Goal: Information Seeking & Learning: Find specific fact

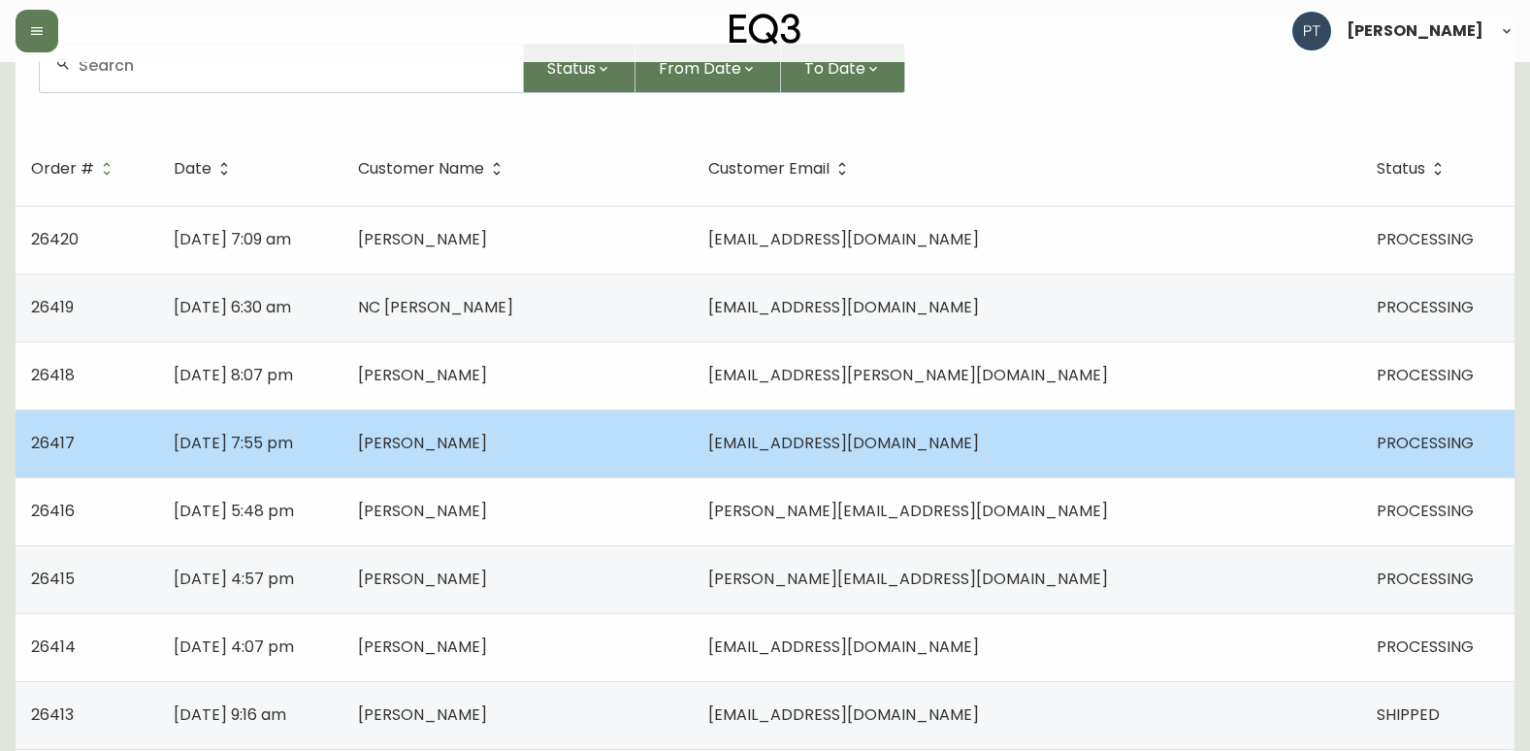
scroll to position [194, 0]
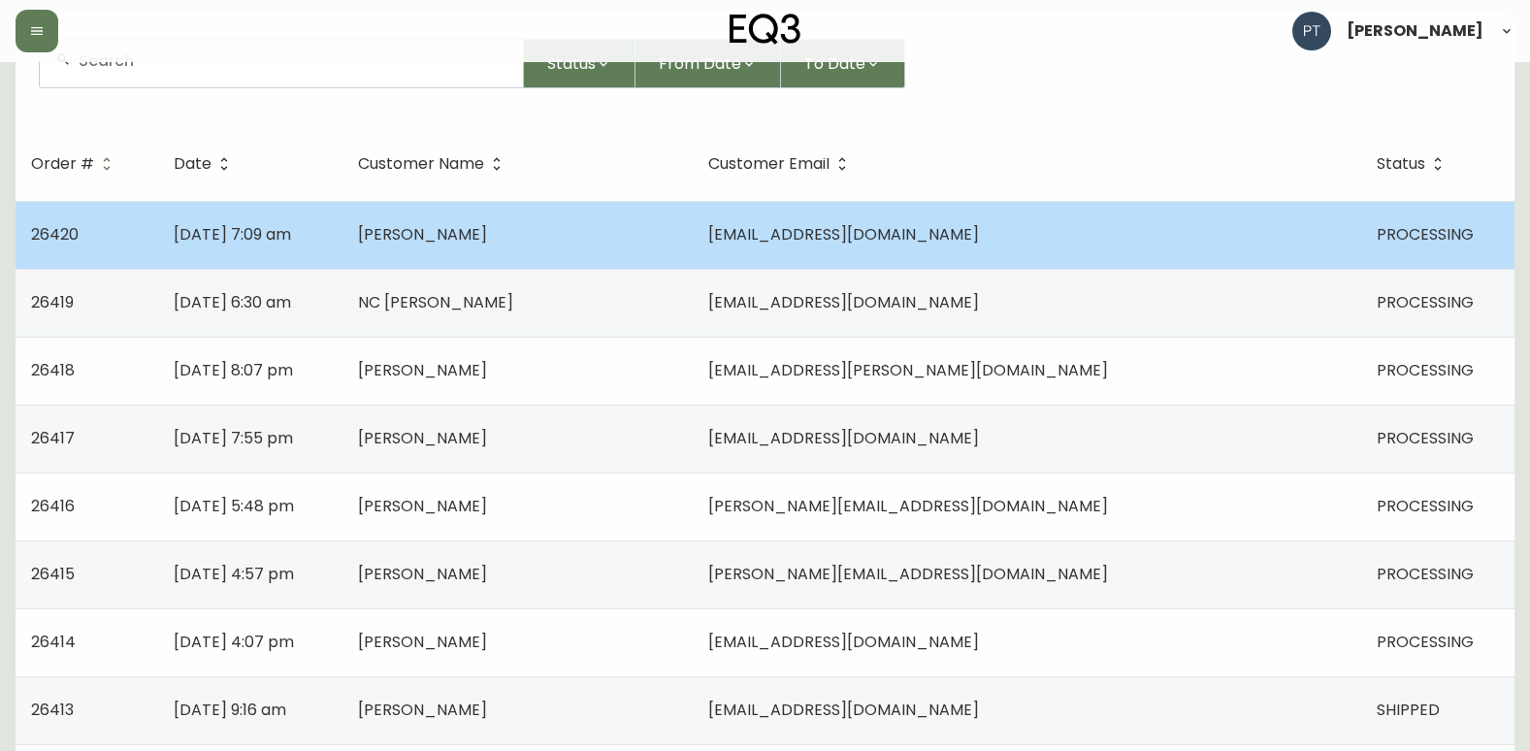
click at [693, 242] on td "[PERSON_NAME]" at bounding box center [518, 235] width 350 height 68
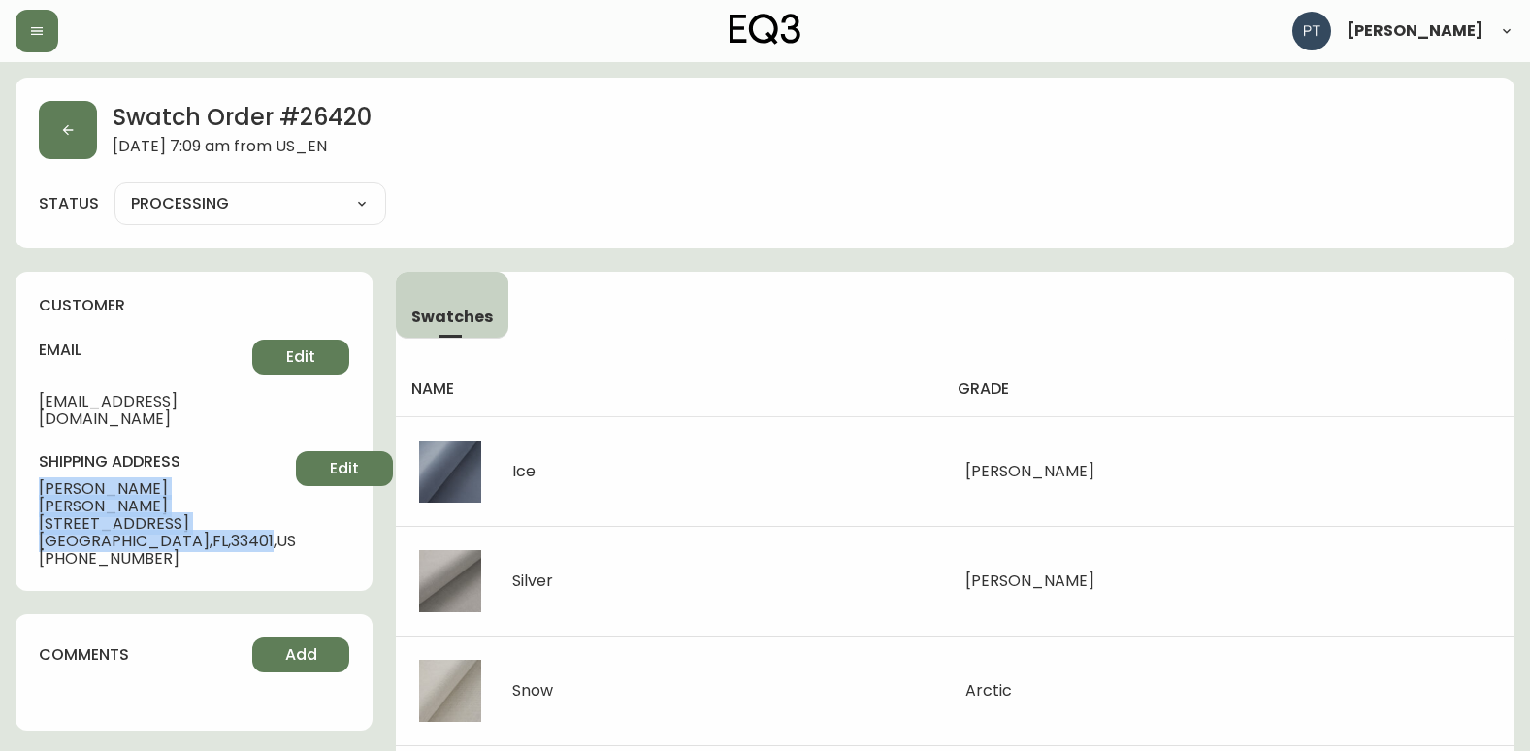
drag, startPoint x: 38, startPoint y: 464, endPoint x: 247, endPoint y: 510, distance: 213.8
click at [247, 510] on div "customer email [PERSON_NAME][EMAIL_ADDRESS][DOMAIN_NAME] Edit shipping address …" at bounding box center [194, 431] width 357 height 319
copy div "[PERSON_NAME] [STREET_ADDRESS]"
click at [81, 130] on button "button" at bounding box center [68, 130] width 58 height 58
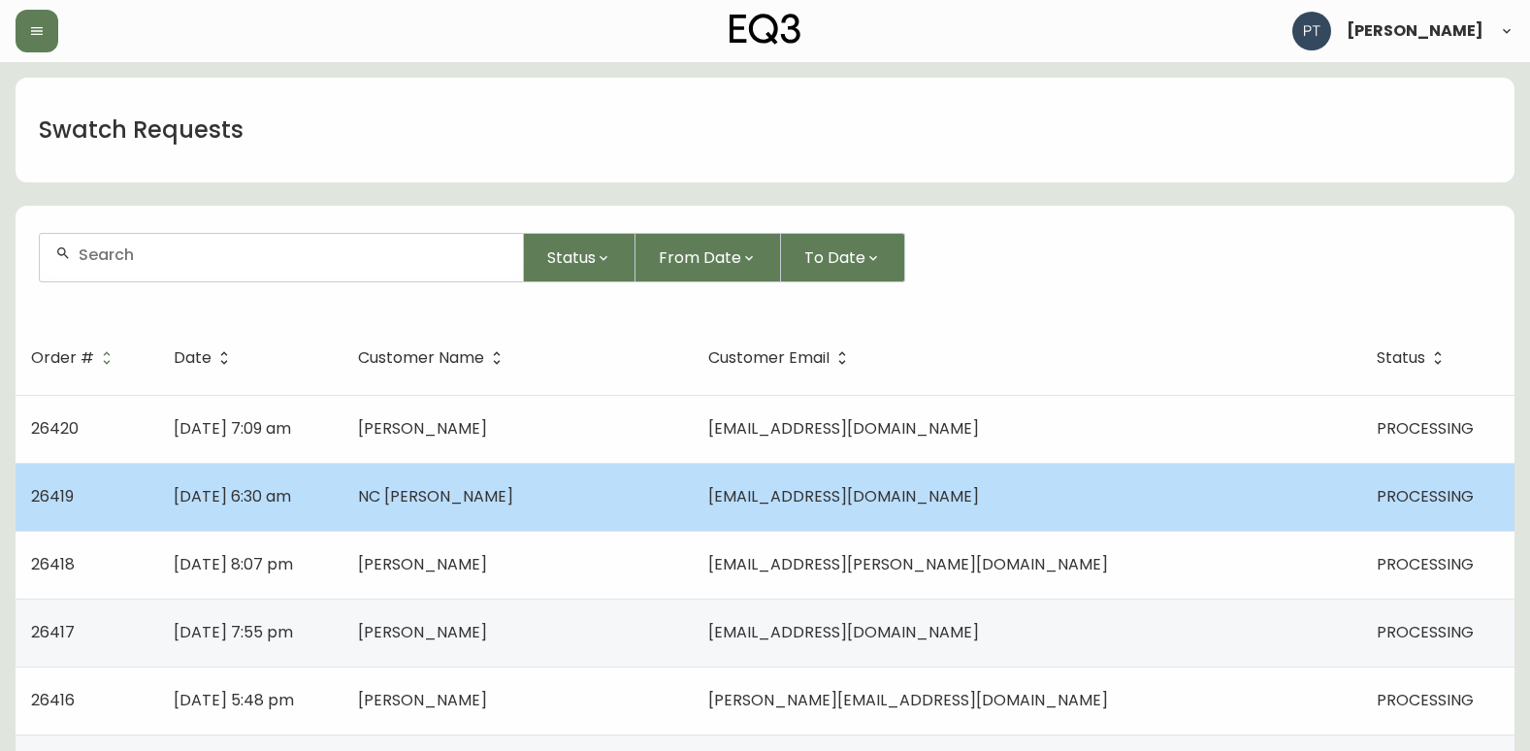
click at [538, 517] on td "NC [PERSON_NAME]" at bounding box center [518, 497] width 350 height 68
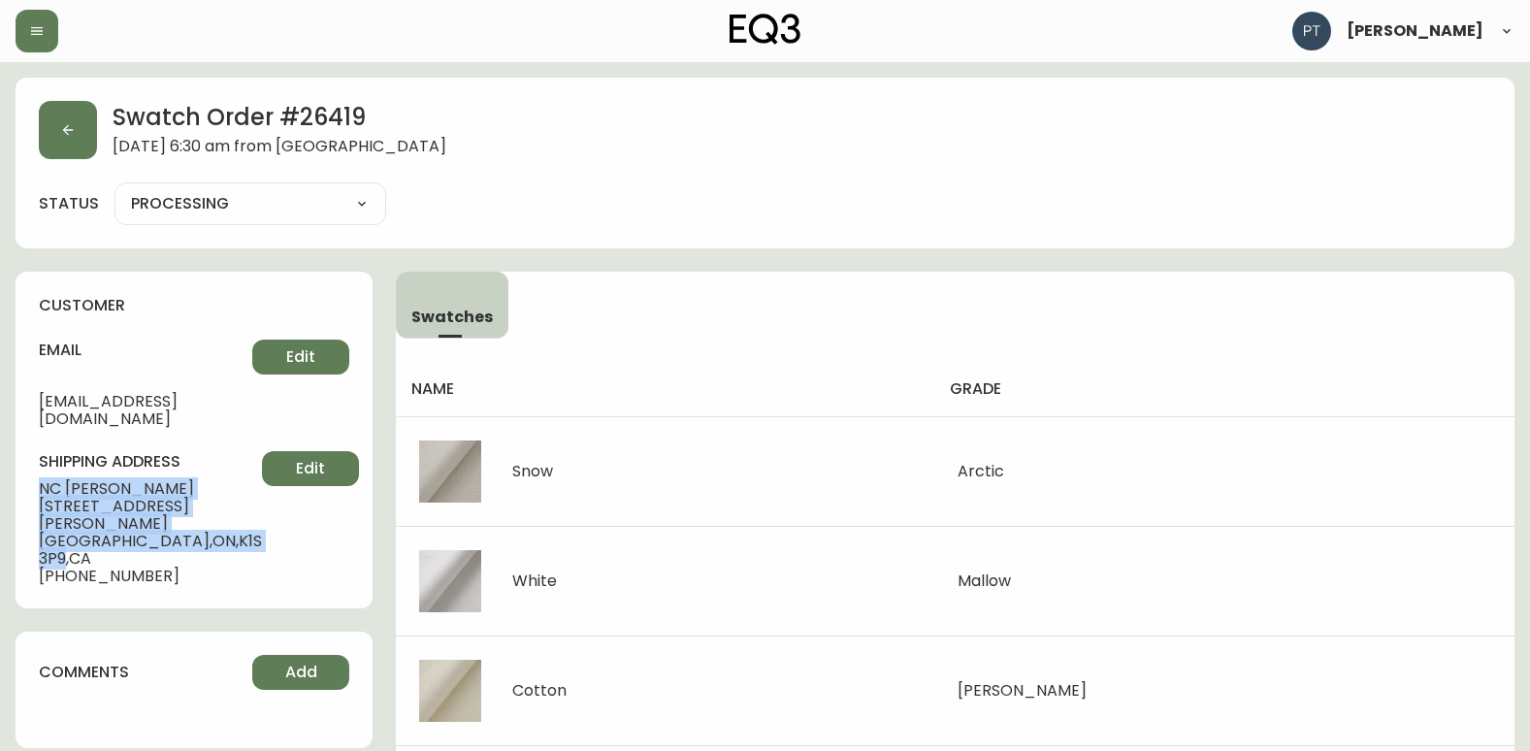
drag, startPoint x: 36, startPoint y: 471, endPoint x: 185, endPoint y: 503, distance: 152.9
click at [185, 503] on div "customer email [EMAIL_ADDRESS][DOMAIN_NAME] Edit shipping address [GEOGRAPHIC_D…" at bounding box center [194, 440] width 357 height 337
copy div "NC [PERSON_NAME] [STREET_ADDRESS][PERSON_NAME]"
click at [59, 136] on button "button" at bounding box center [68, 130] width 58 height 58
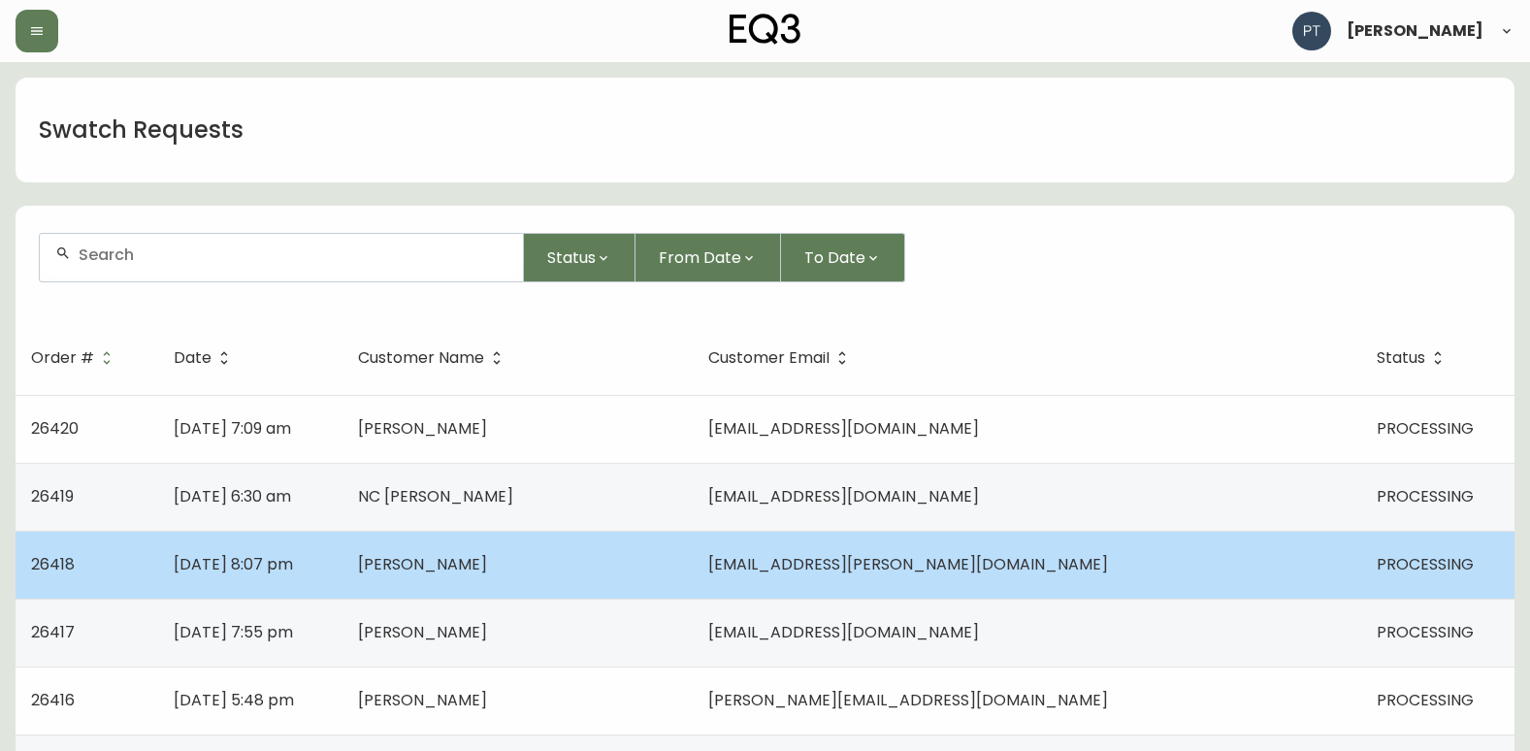
click at [651, 566] on td "[PERSON_NAME]" at bounding box center [518, 565] width 350 height 68
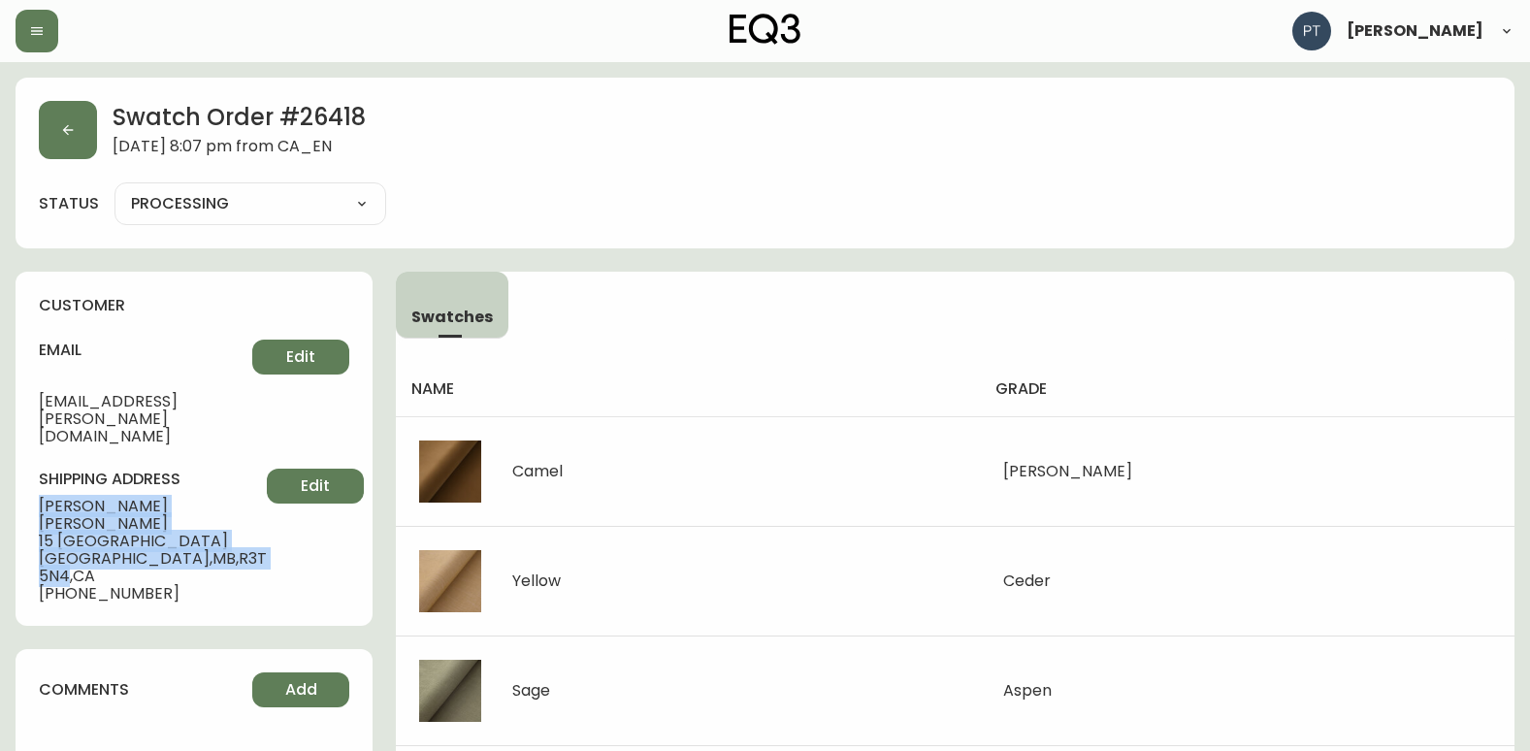
drag, startPoint x: 36, startPoint y: 468, endPoint x: 209, endPoint y: 510, distance: 177.7
click at [209, 510] on div "customer email [EMAIL_ADDRESS][PERSON_NAME][DOMAIN_NAME] Edit shipping address …" at bounding box center [194, 449] width 357 height 354
copy div "[PERSON_NAME] [STREET_ADDRESS]"
click at [62, 126] on icon "button" at bounding box center [68, 130] width 16 height 16
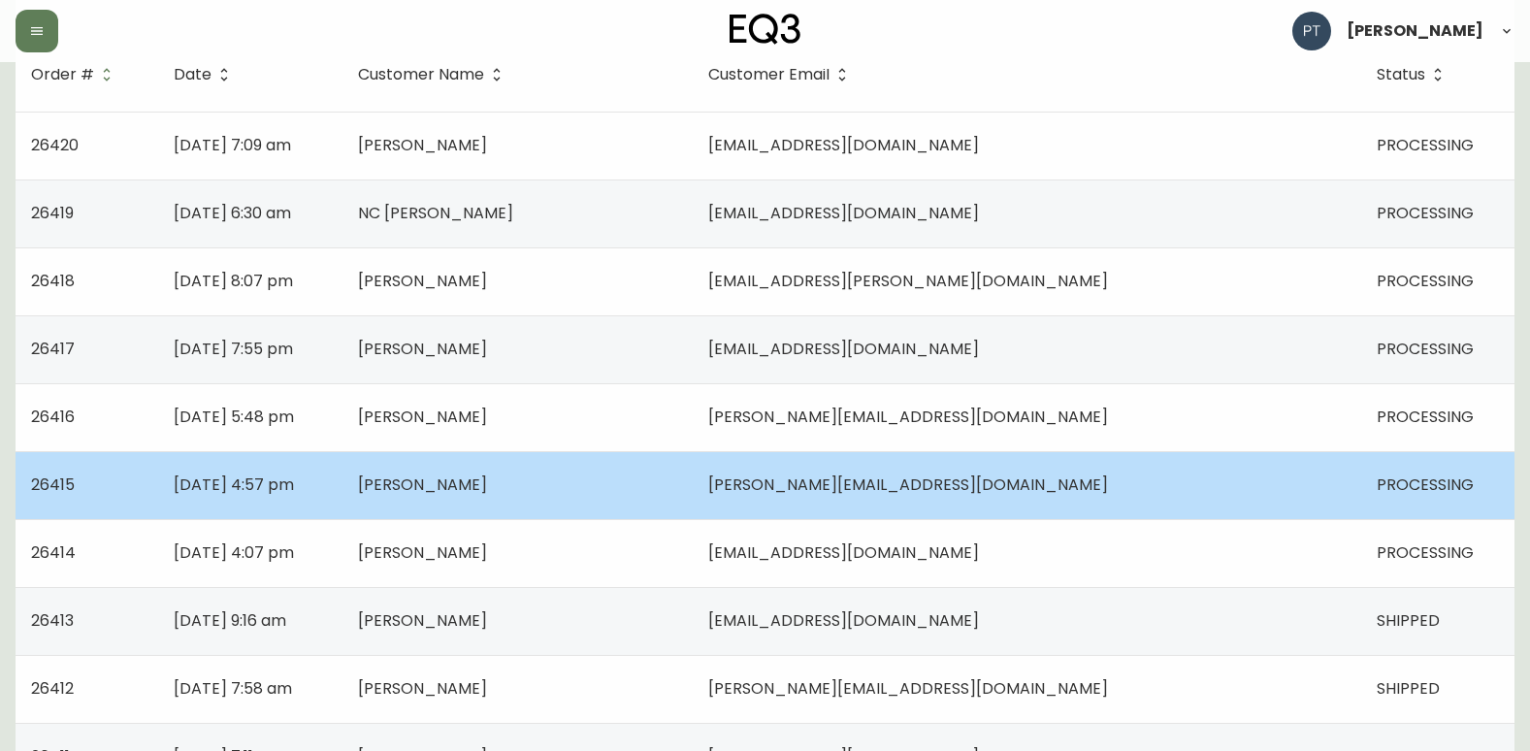
scroll to position [291, 0]
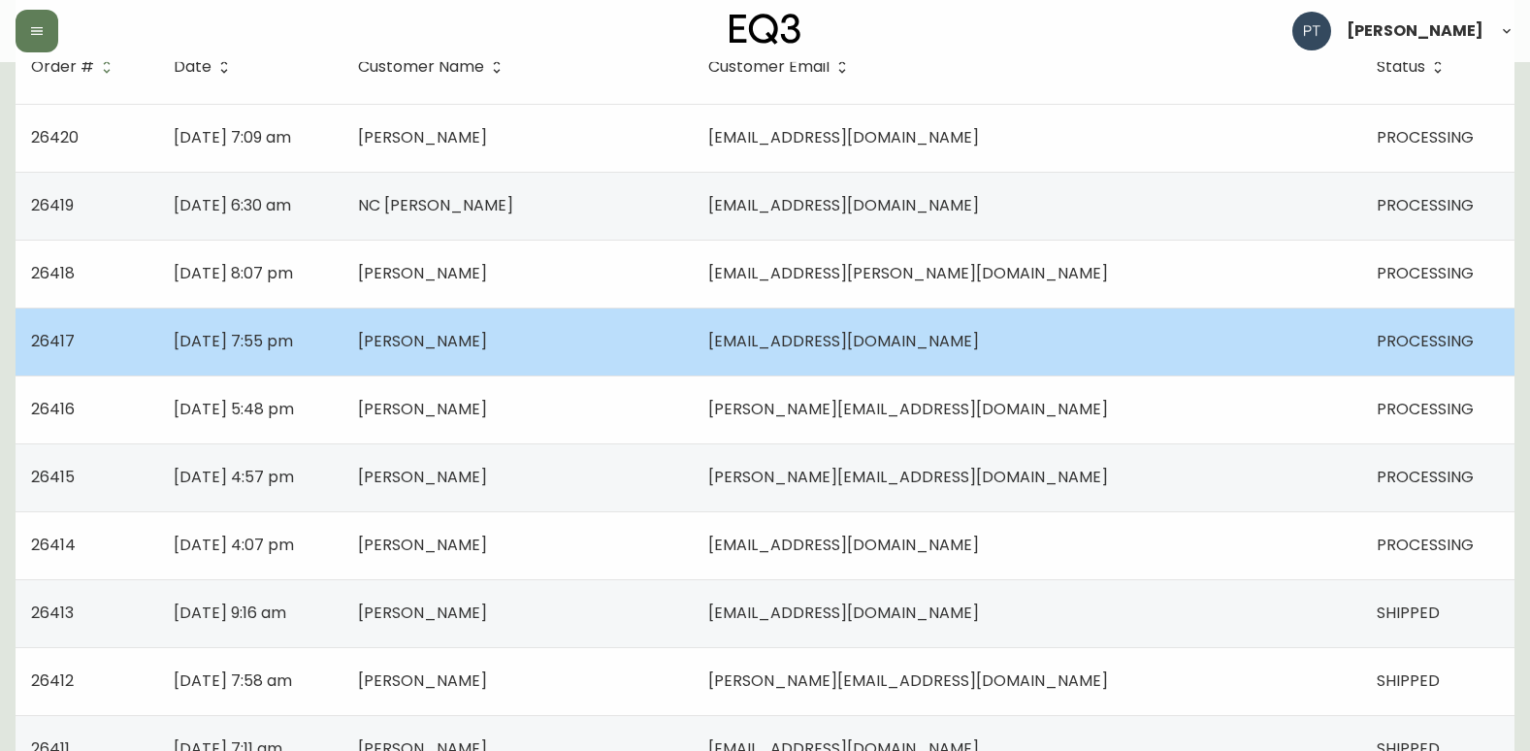
click at [343, 327] on td "[DATE] 7:55 pm" at bounding box center [250, 342] width 184 height 68
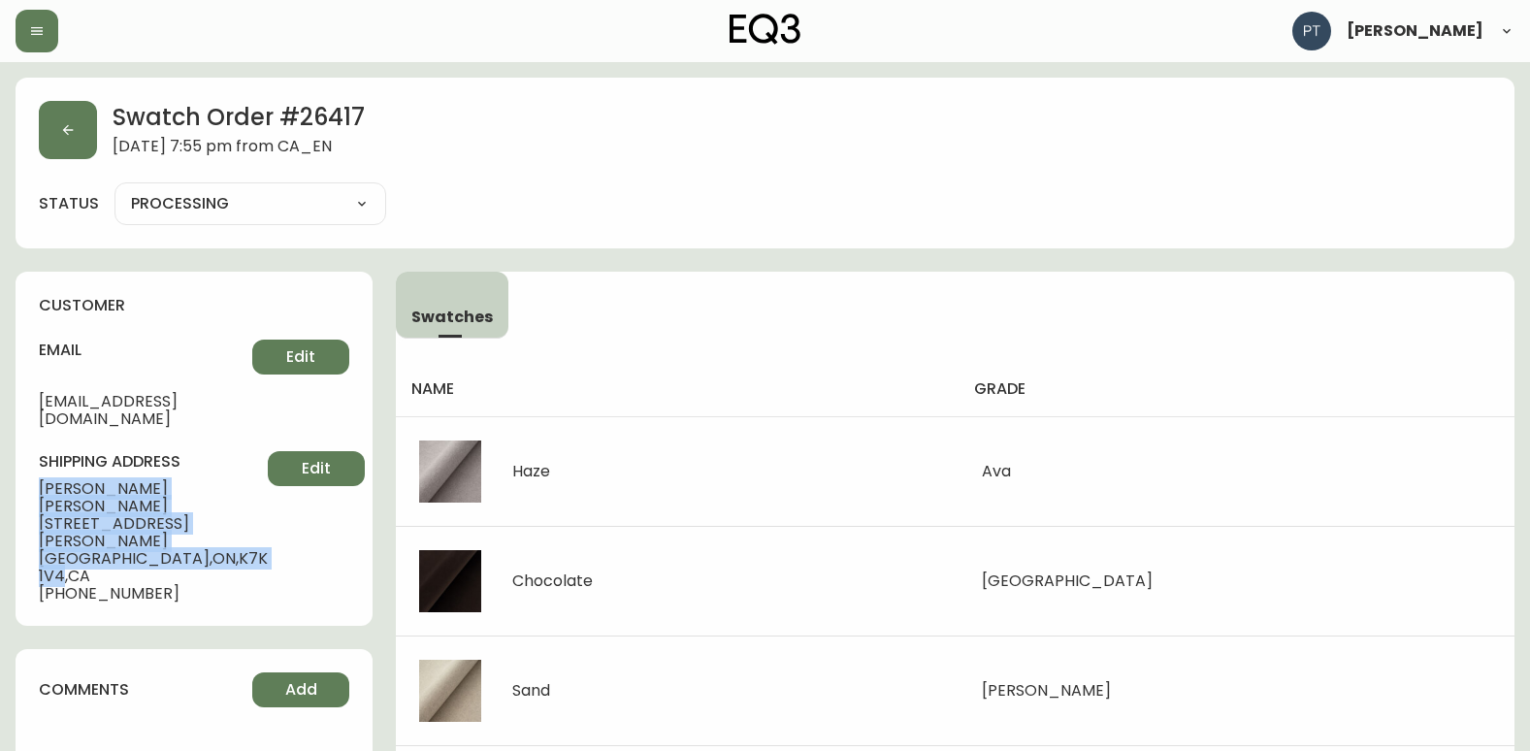
drag, startPoint x: 37, startPoint y: 469, endPoint x: 196, endPoint y: 502, distance: 162.5
click at [196, 502] on div "customer email [EMAIL_ADDRESS][DOMAIN_NAME] Edit shipping address [PERSON_NAME]…" at bounding box center [194, 449] width 357 height 354
copy div "[PERSON_NAME] [STREET_ADDRESS][PERSON_NAME]"
click at [76, 126] on button "button" at bounding box center [68, 130] width 58 height 58
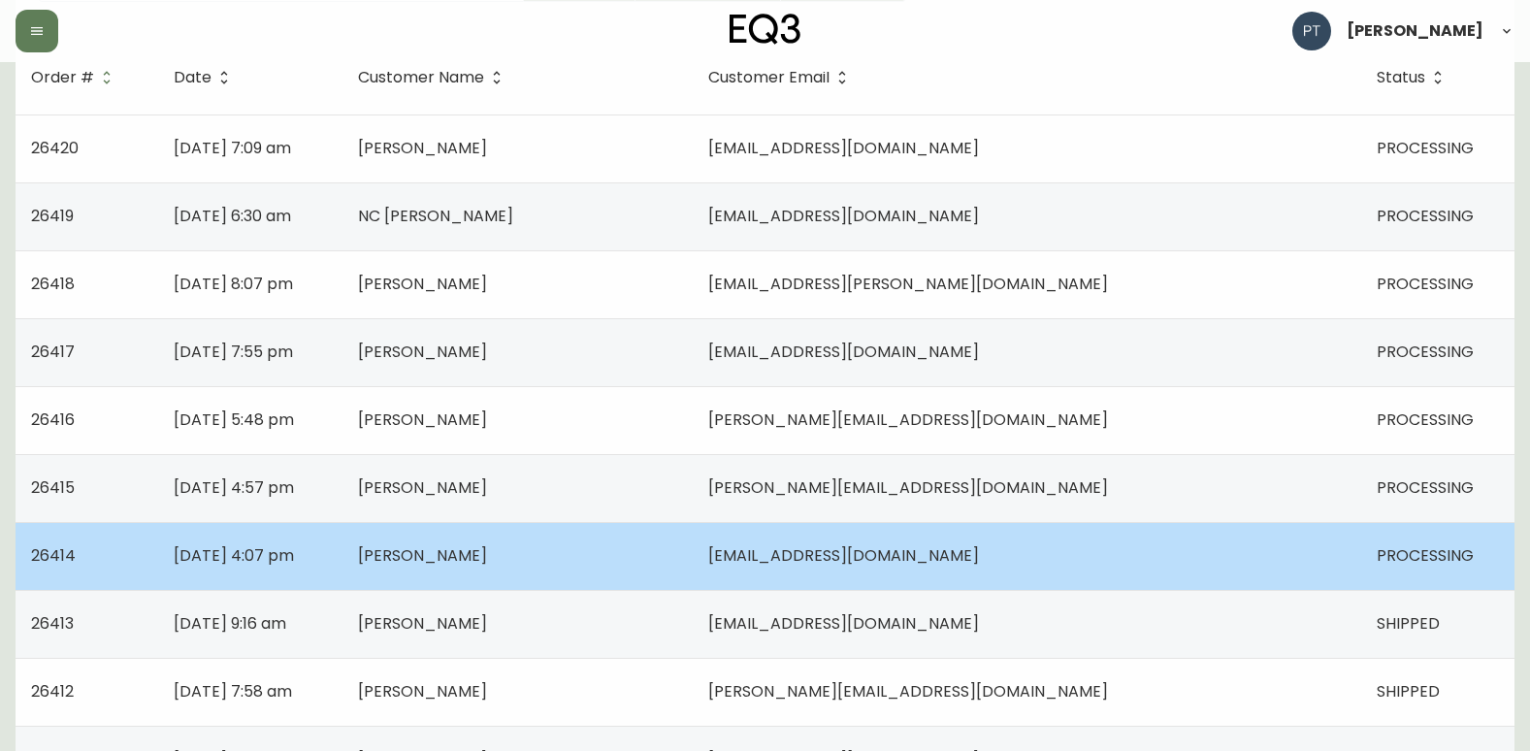
scroll to position [388, 0]
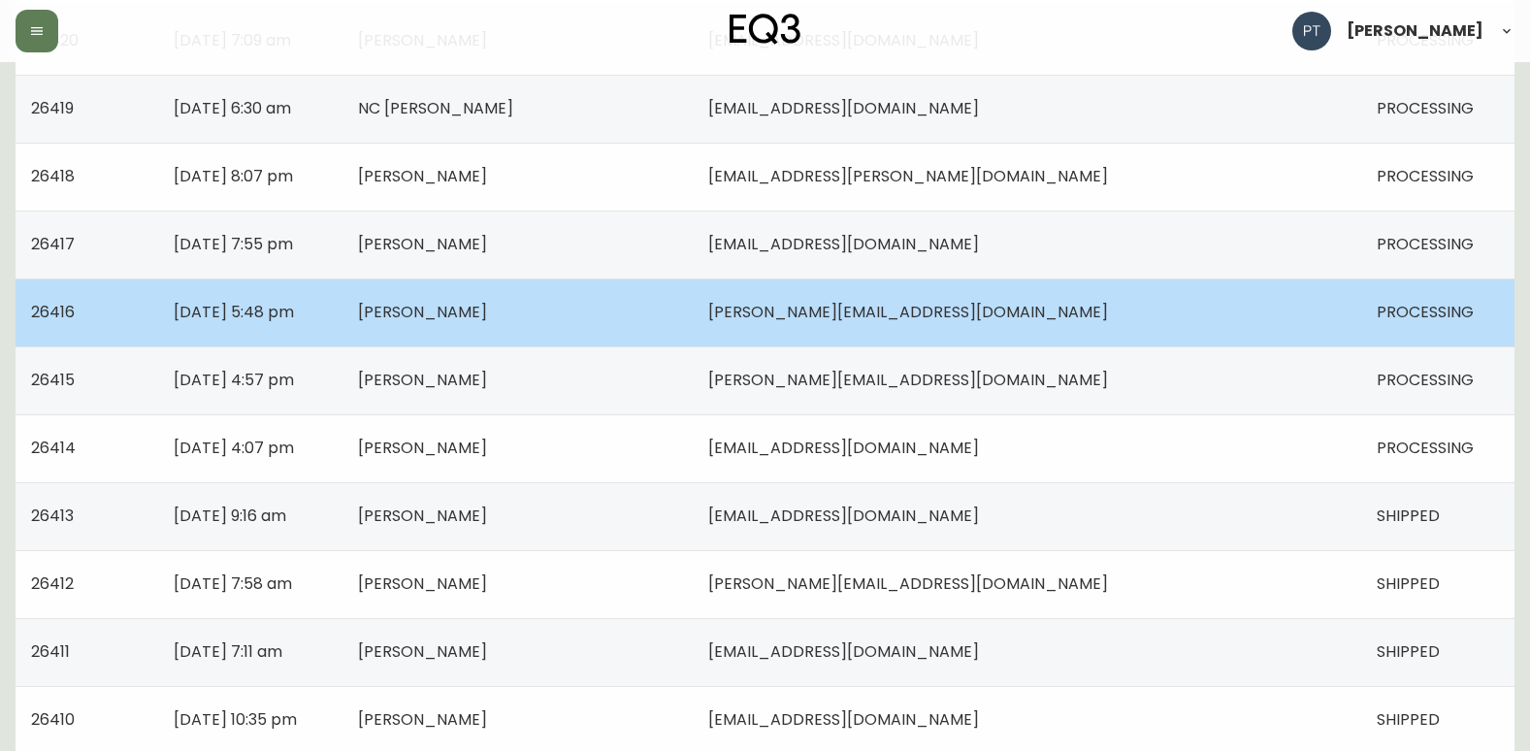
click at [546, 338] on td "[PERSON_NAME]" at bounding box center [518, 313] width 350 height 68
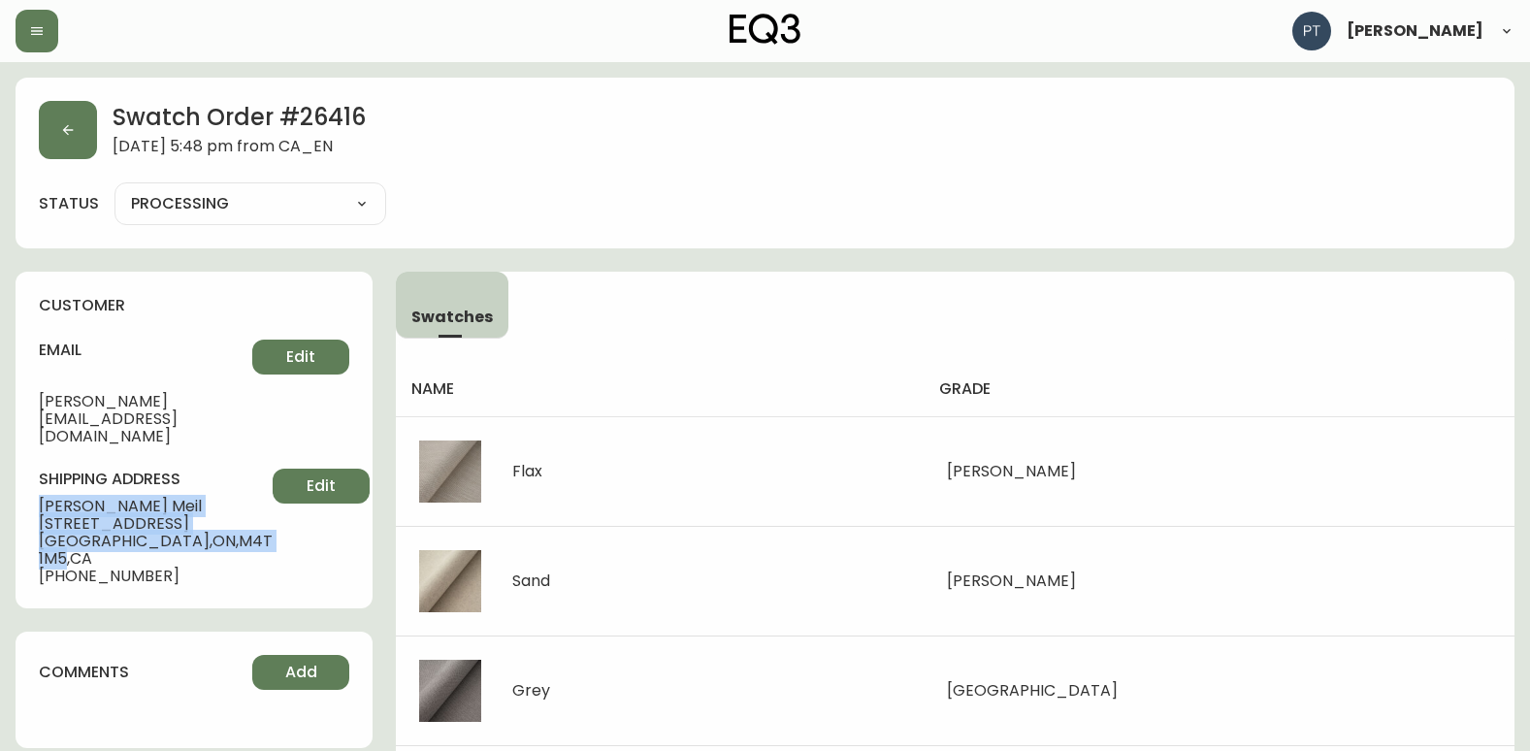
drag, startPoint x: 36, startPoint y: 473, endPoint x: 196, endPoint y: 502, distance: 162.8
click at [196, 502] on div "customer email [PERSON_NAME][EMAIL_ADDRESS][DOMAIN_NAME] Edit shipping address …" at bounding box center [194, 440] width 357 height 337
copy div "[PERSON_NAME] [STREET_ADDRESS]"
drag, startPoint x: 105, startPoint y: 127, endPoint x: 89, endPoint y: 135, distance: 17.4
click at [105, 127] on div "Swatch Order # 26416 [DATE] 5:48 pm from CA_EN" at bounding box center [765, 130] width 1453 height 58
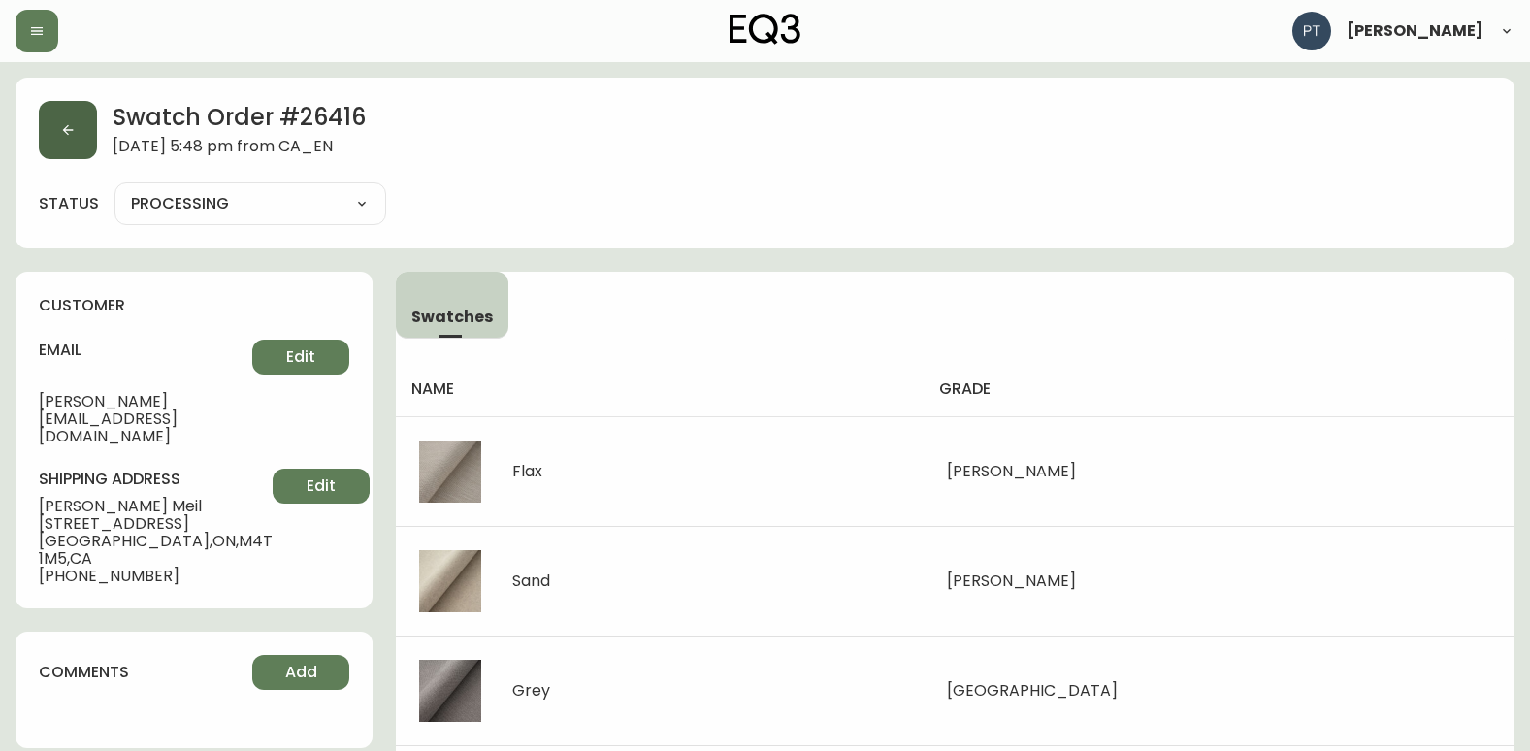
click at [77, 139] on button "button" at bounding box center [68, 130] width 58 height 58
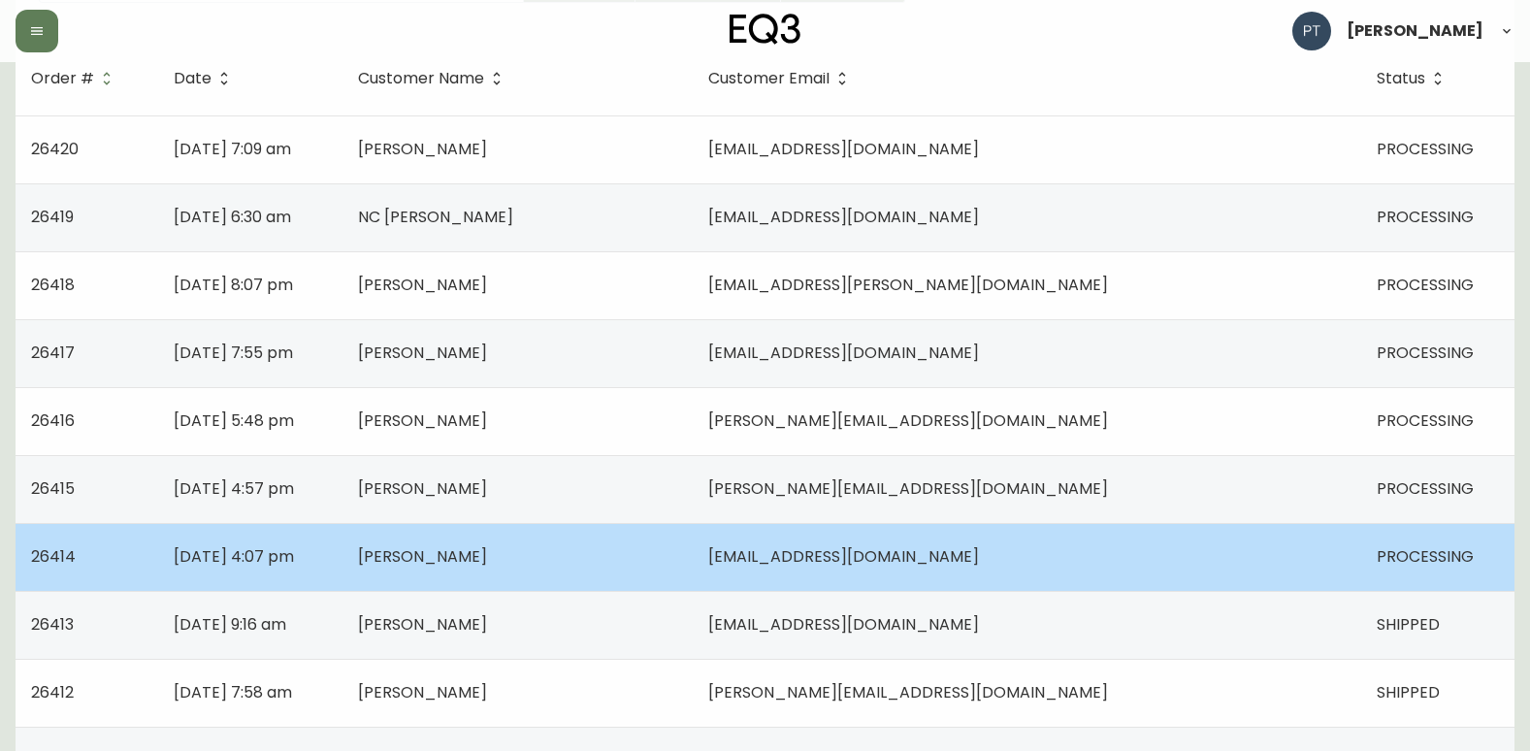
scroll to position [291, 0]
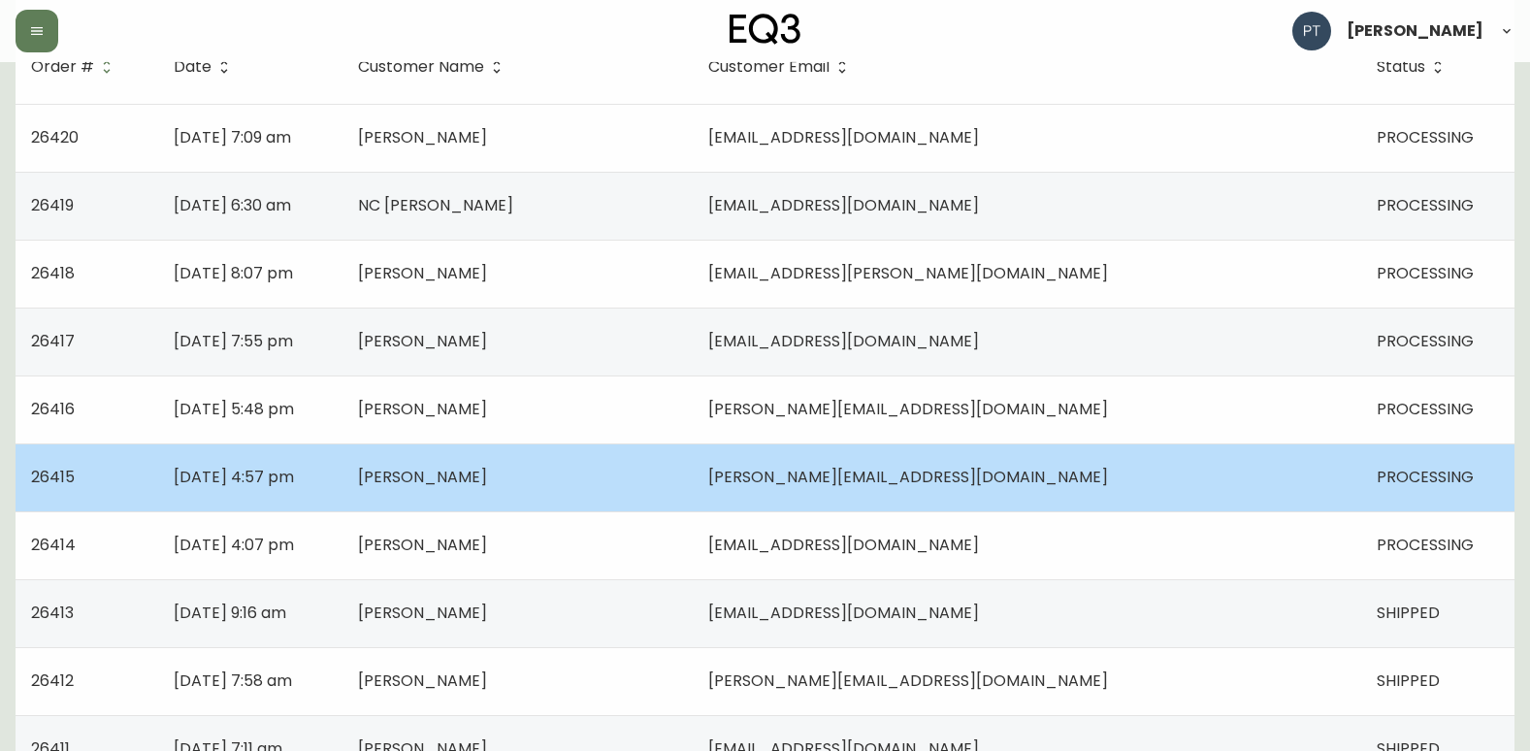
click at [343, 479] on td "[DATE] 4:57 pm" at bounding box center [250, 478] width 184 height 68
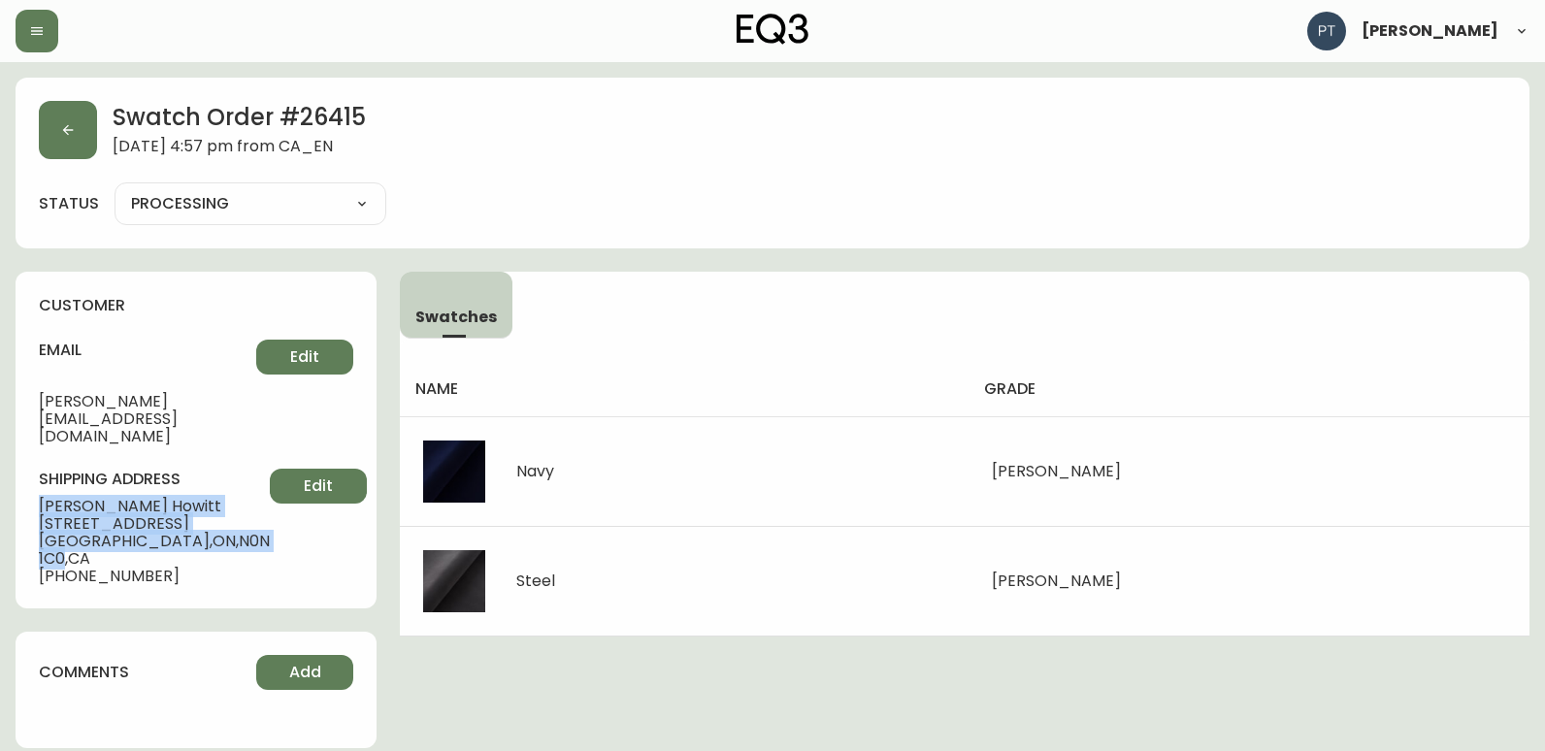
drag, startPoint x: 31, startPoint y: 470, endPoint x: 239, endPoint y: 513, distance: 212.2
click at [239, 513] on div "customer email [PERSON_NAME][EMAIL_ADDRESS][DOMAIN_NAME] Edit shipping address …" at bounding box center [196, 440] width 361 height 337
copy div "[PERSON_NAME] [STREET_ADDRESS]"
click at [54, 122] on button "button" at bounding box center [68, 130] width 58 height 58
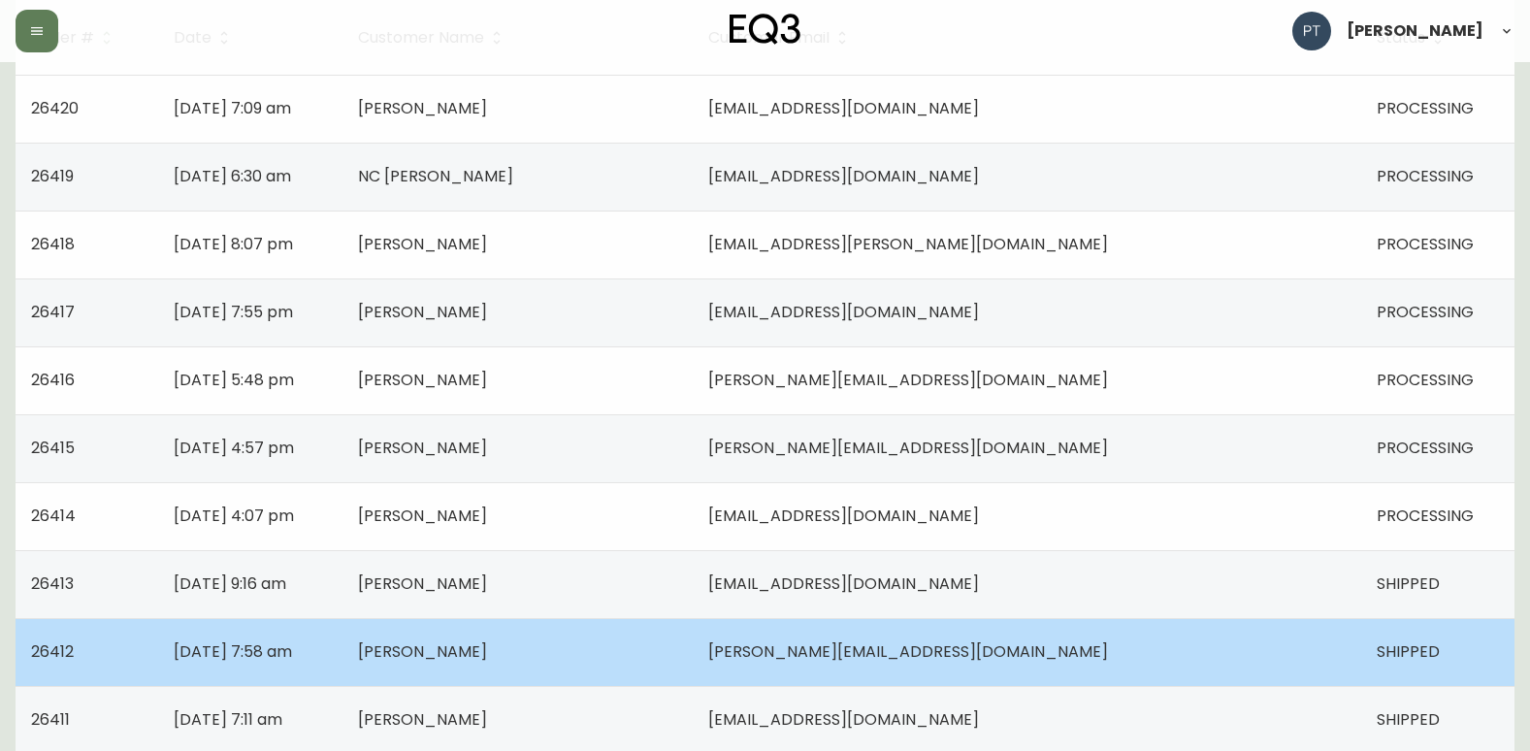
scroll to position [388, 0]
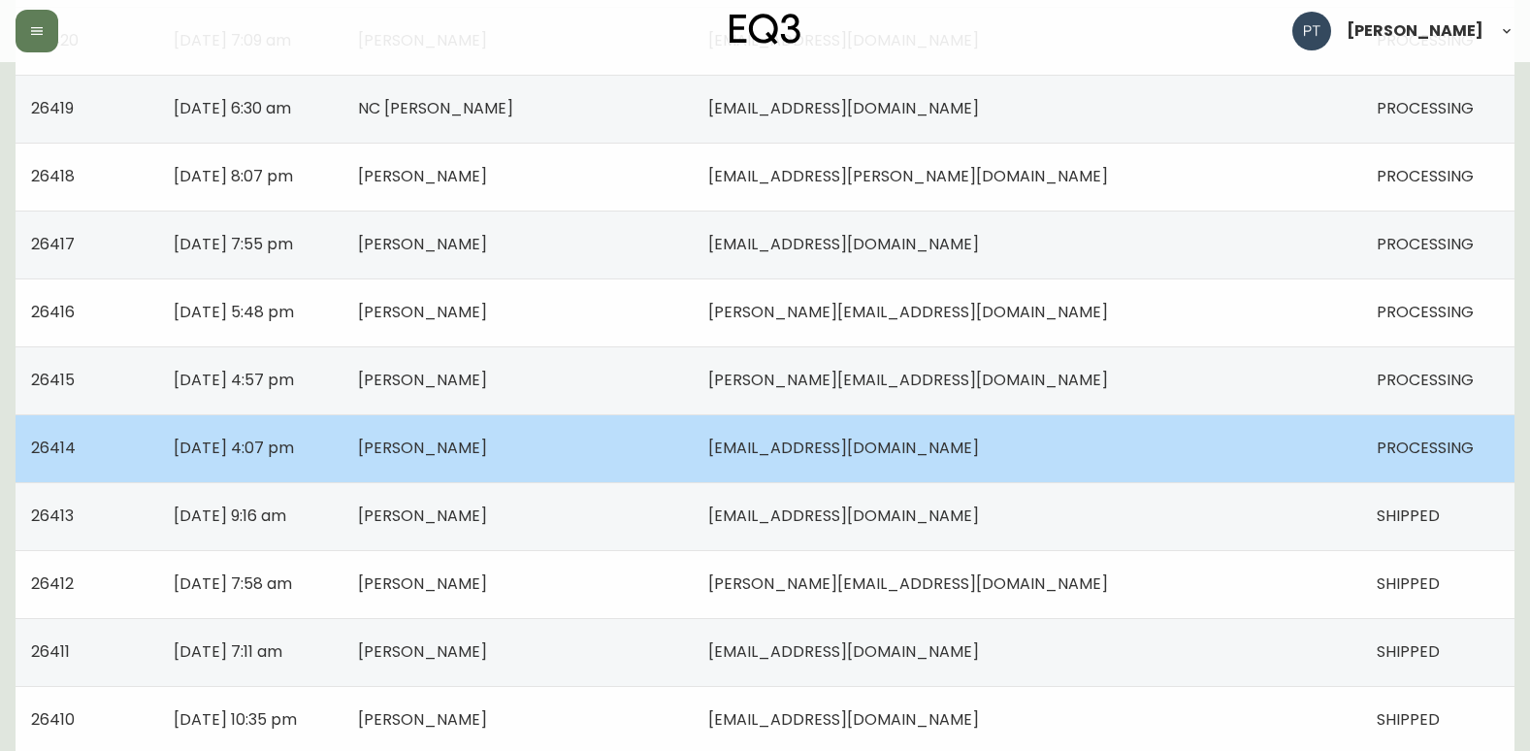
click at [556, 460] on td "[PERSON_NAME]" at bounding box center [518, 448] width 350 height 68
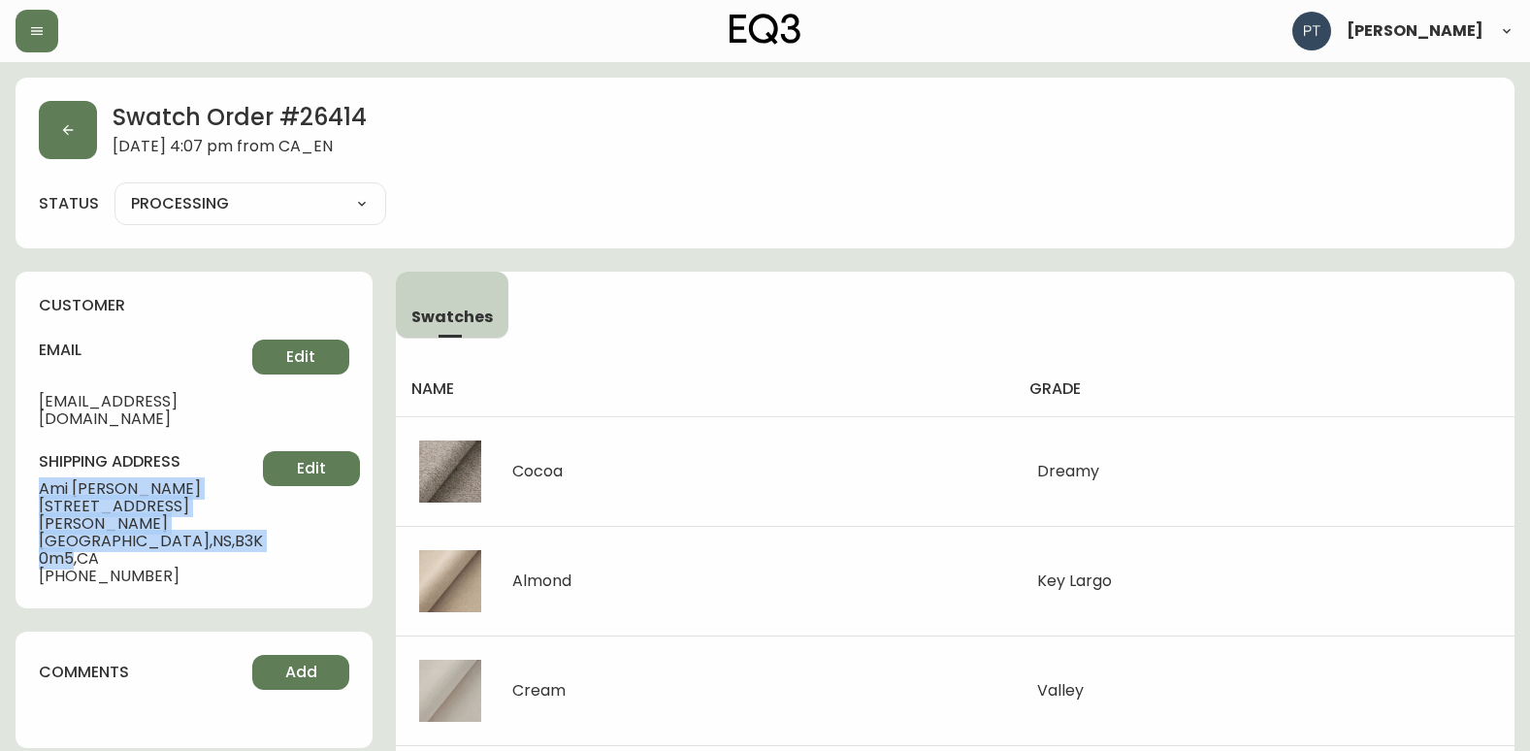
drag, startPoint x: 37, startPoint y: 470, endPoint x: 190, endPoint y: 506, distance: 157.5
click at [190, 506] on div "customer email [EMAIL_ADDRESS][DOMAIN_NAME] Edit shipping address [PERSON_NAME]…" at bounding box center [194, 440] width 357 height 337
copy div "[PERSON_NAME] [STREET_ADDRESS][PERSON_NAME]"
click at [71, 105] on button "button" at bounding box center [68, 130] width 58 height 58
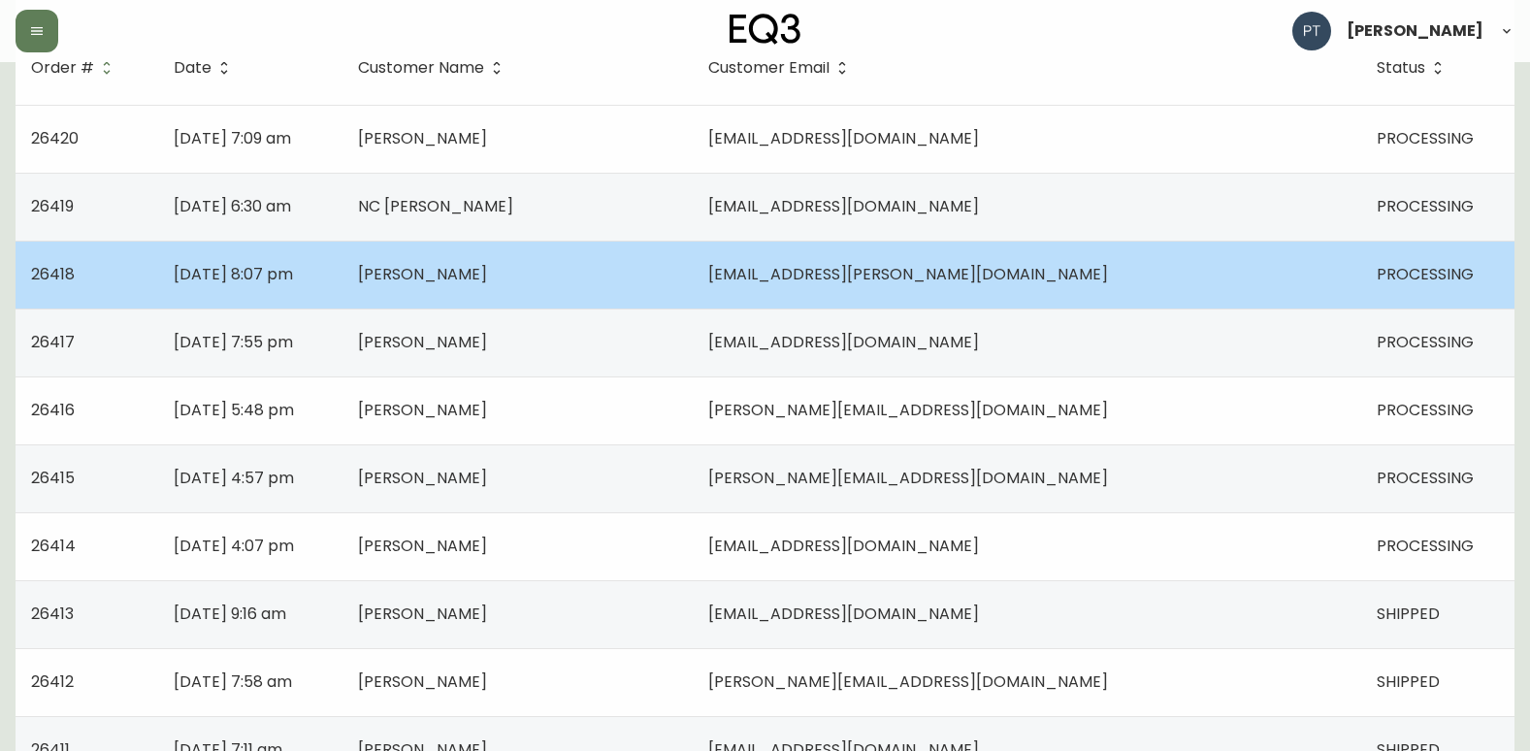
scroll to position [291, 0]
